Goal: Transaction & Acquisition: Purchase product/service

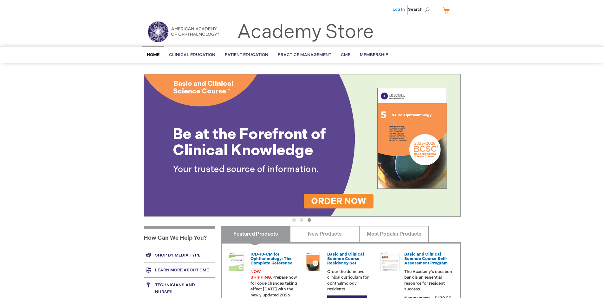
click at [399, 10] on link "Log In" at bounding box center [398, 9] width 12 height 5
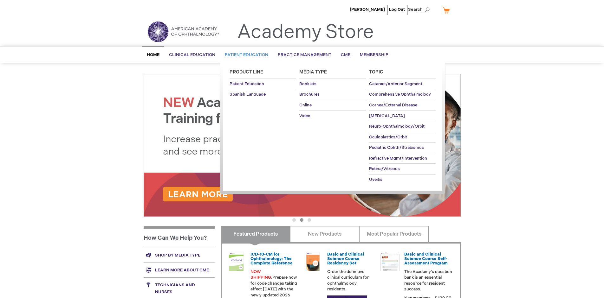
click at [245, 55] on span "Patient Education" at bounding box center [246, 54] width 43 height 5
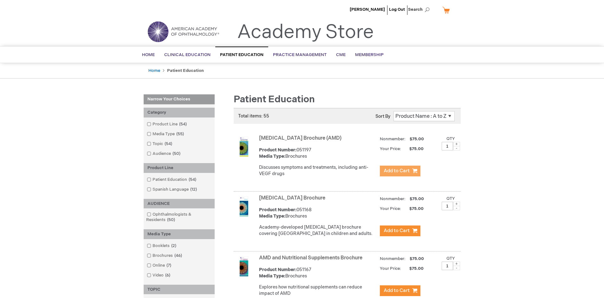
click at [400, 171] on span "Add to Cart" at bounding box center [397, 171] width 26 height 6
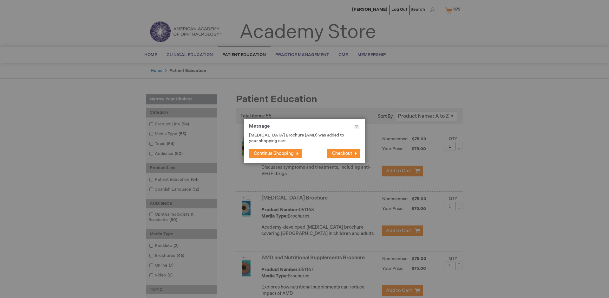
click at [274, 153] on span "Continue Shopping" at bounding box center [274, 153] width 40 height 5
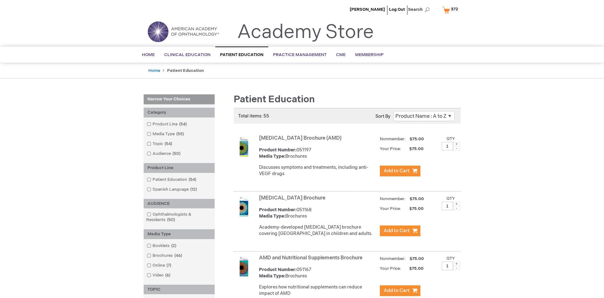
click at [312, 261] on link "AMD and Nutritional Supplements Brochure" at bounding box center [310, 258] width 103 height 6
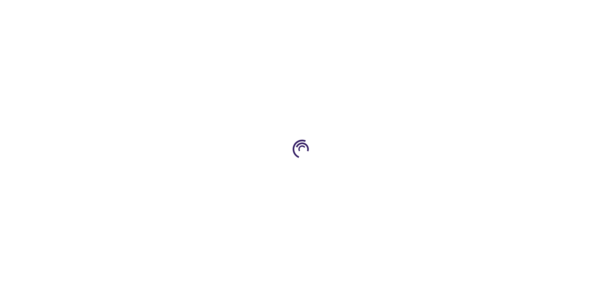
type input "1"
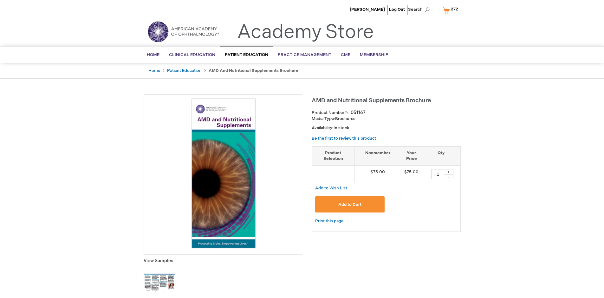
click at [350, 204] on span "Add to Cart" at bounding box center [349, 204] width 23 height 5
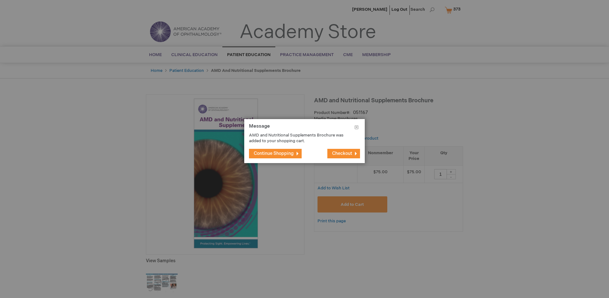
click at [274, 153] on span "Continue Shopping" at bounding box center [274, 153] width 40 height 5
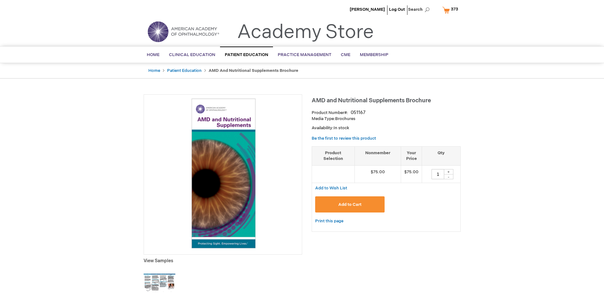
click at [451, 10] on span "373" at bounding box center [454, 9] width 7 height 5
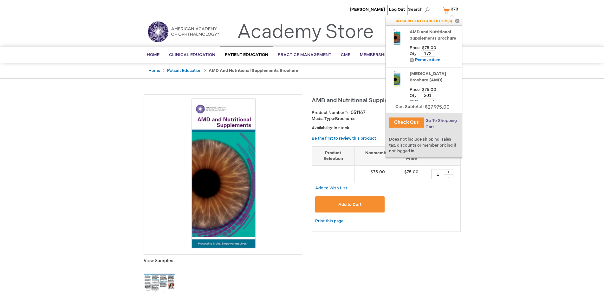
click at [441, 121] on span "Go To Shopping Cart" at bounding box center [440, 123] width 31 height 11
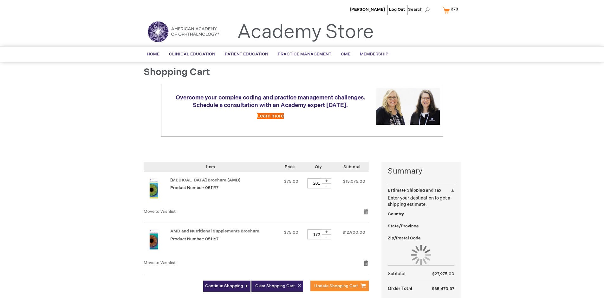
select select "US"
select select "41"
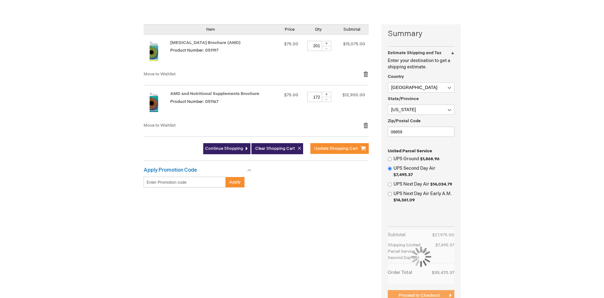
click at [419, 296] on span "Proceed to Checkout" at bounding box center [418, 295] width 41 height 5
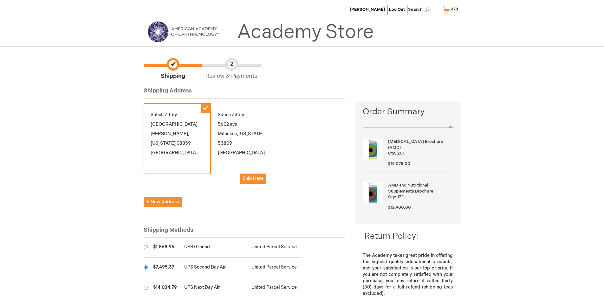
click at [146, 268] on input "radio" at bounding box center [146, 268] width 4 height 4
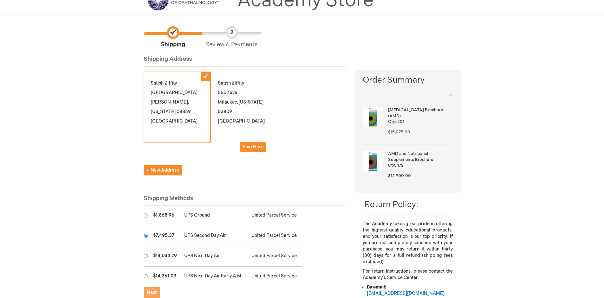
click at [152, 293] on span "Next" at bounding box center [152, 292] width 10 height 5
